Goal: Navigation & Orientation: Understand site structure

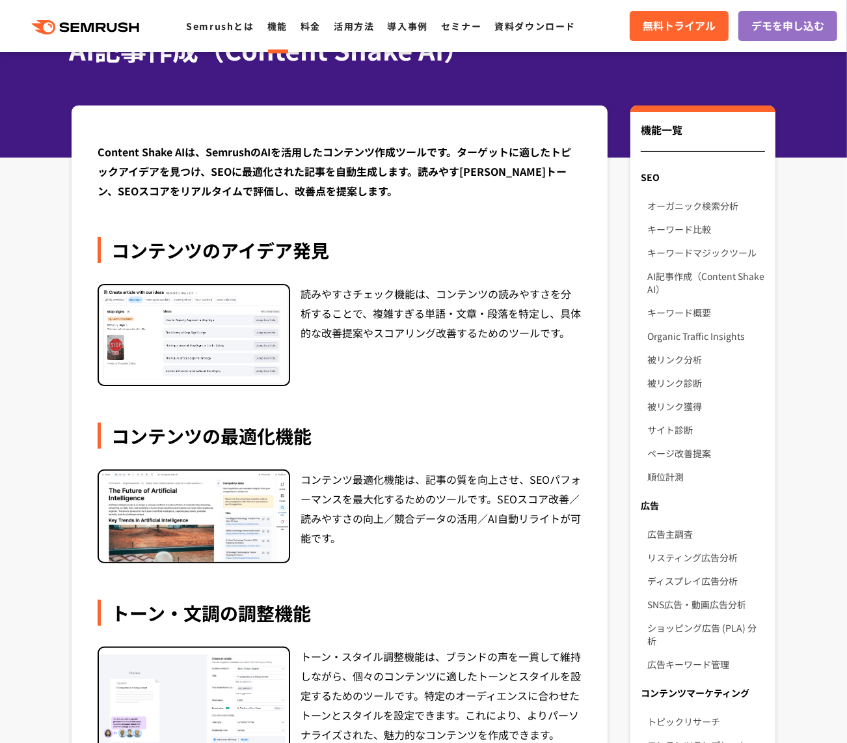
scroll to position [86, 0]
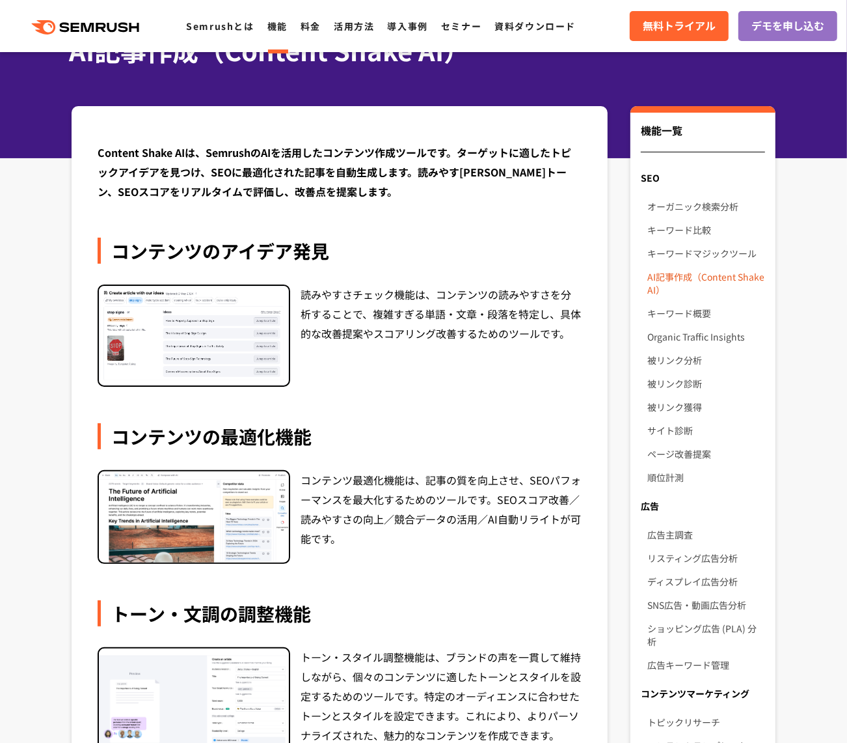
click at [693, 284] on link "AI記事作成（Content Shake AI）" at bounding box center [707, 283] width 118 height 36
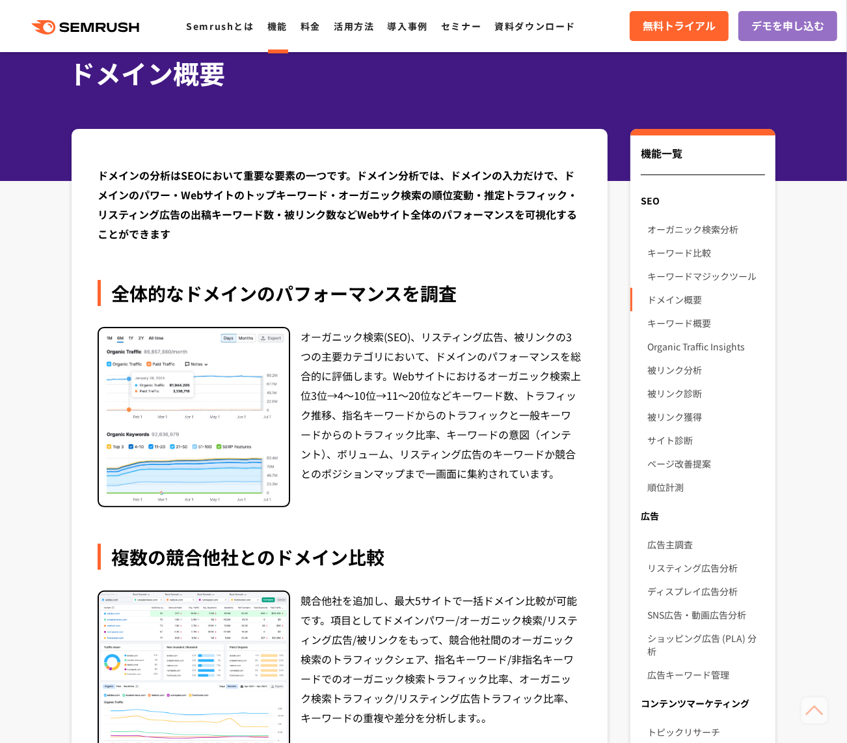
scroll to position [62, 0]
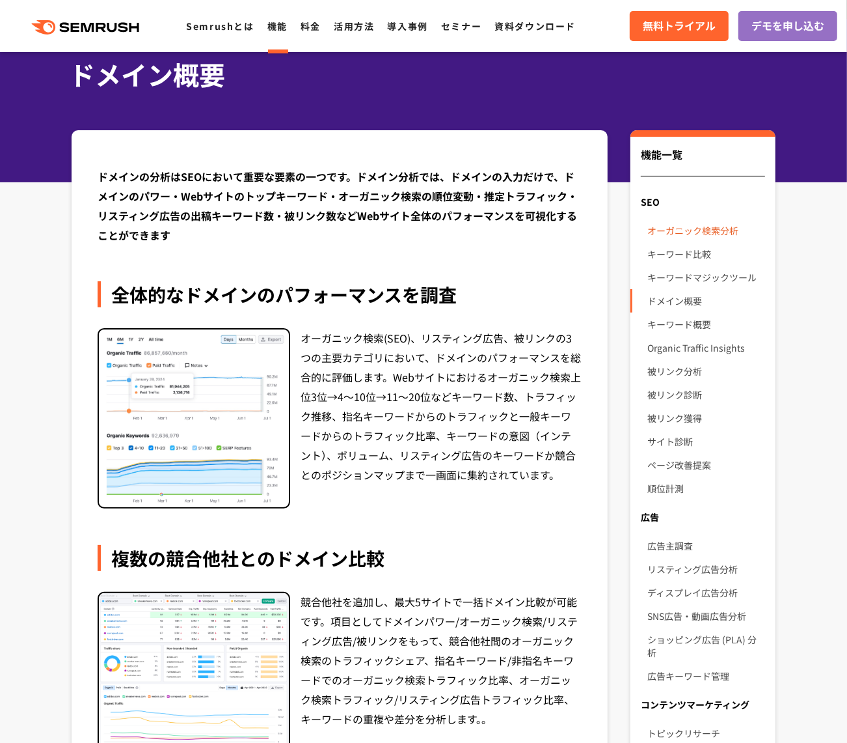
click at [695, 232] on link "オーガニック検索分析" at bounding box center [707, 230] width 118 height 23
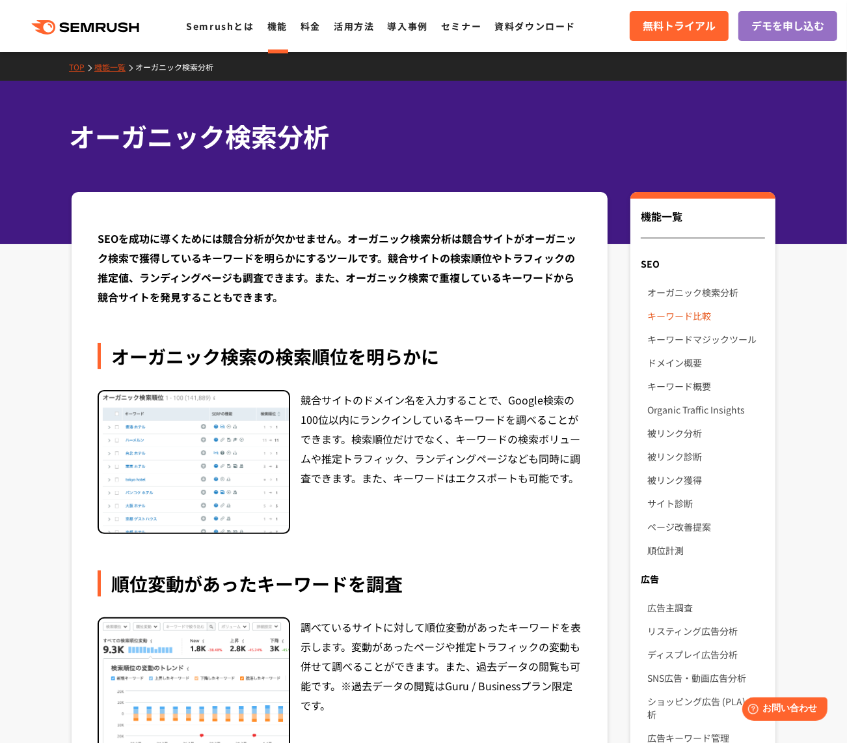
click at [694, 313] on link "キーワード比較" at bounding box center [707, 315] width 118 height 23
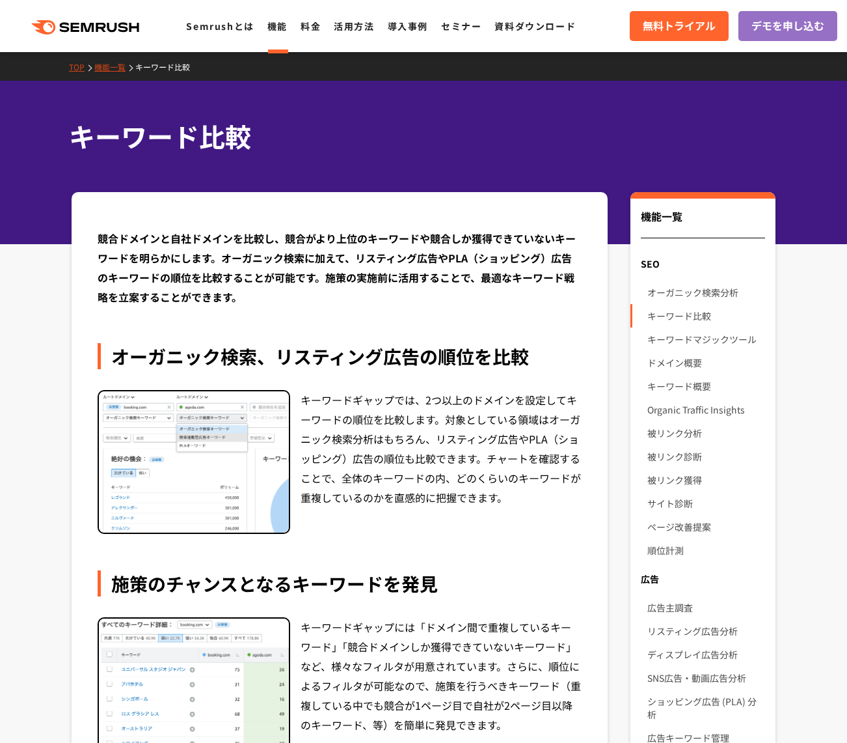
click at [691, 346] on link "キーワードマジックツール" at bounding box center [707, 338] width 118 height 23
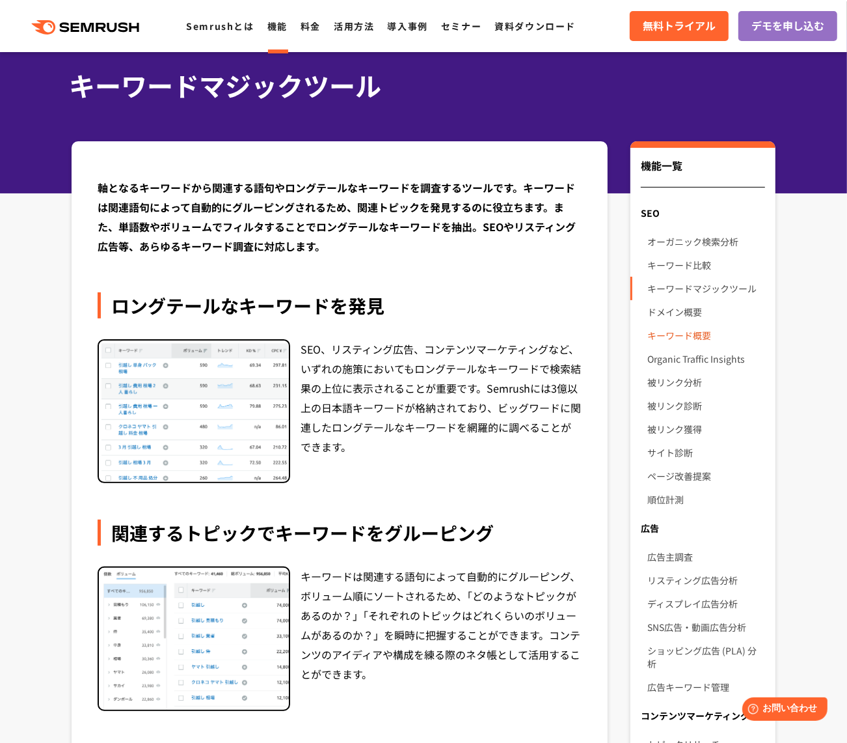
scroll to position [50, 0]
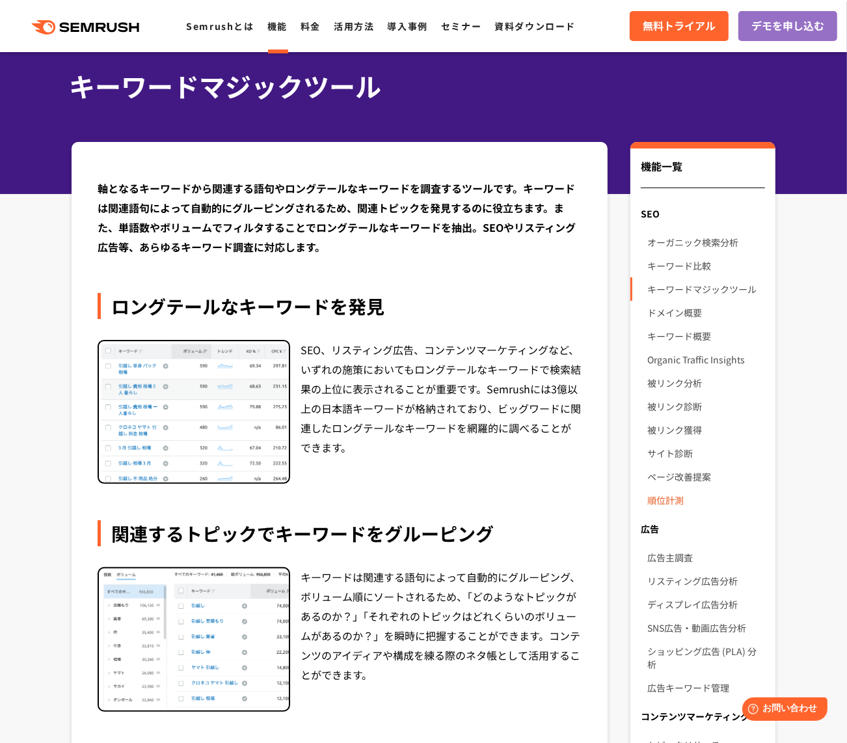
click at [674, 497] on link "順位計測" at bounding box center [707, 499] width 118 height 23
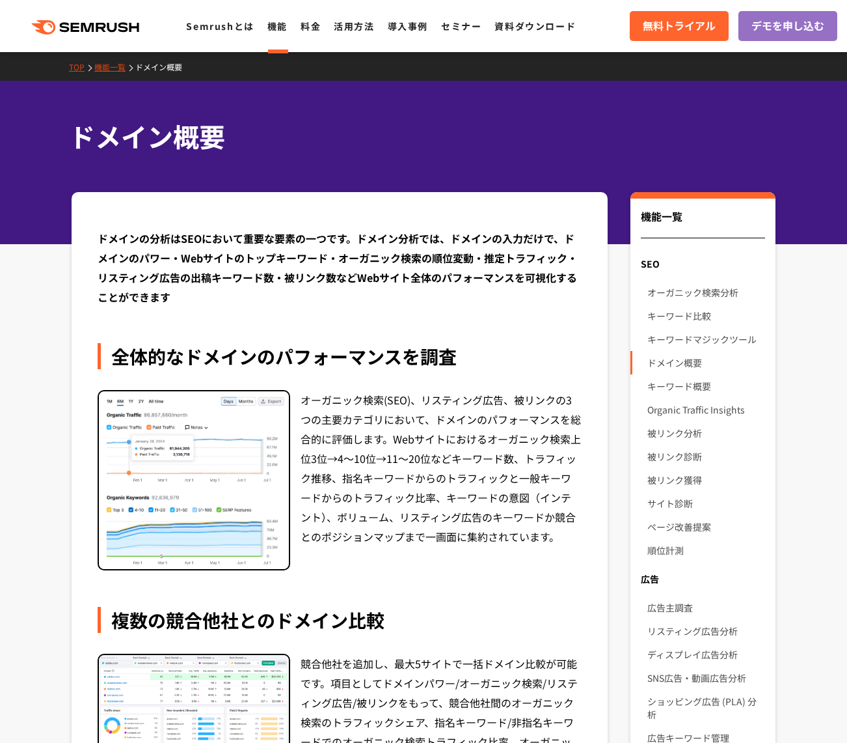
scroll to position [62, 0]
